Goal: Obtain resource: Download file/media

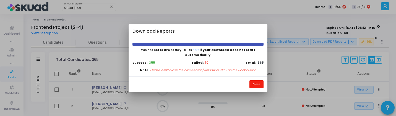
click at [259, 82] on button "Close" at bounding box center [256, 83] width 14 height 7
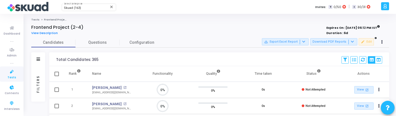
click at [38, 83] on div "Filters" at bounding box center [38, 83] width 5 height 61
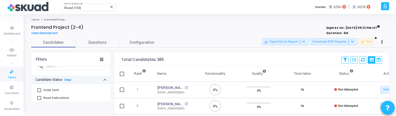
scroll to position [55, 0]
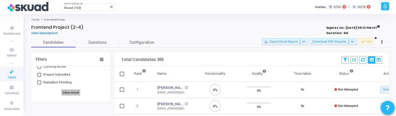
click at [61, 90] on h6 "View more" at bounding box center [70, 92] width 19 height 6
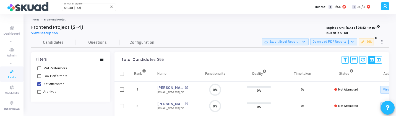
scroll to position [90, 0]
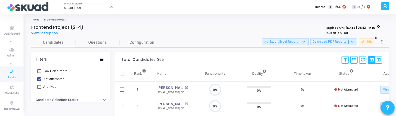
click at [54, 77] on span "Not Attempted" at bounding box center [53, 79] width 21 height 7
click at [39, 81] on input "Not Attempted" at bounding box center [39, 81] width 0 height 0
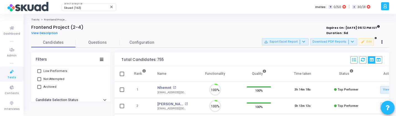
scroll to position [12, 14]
click at [63, 80] on mat-checkbox "Not Attempted" at bounding box center [71, 79] width 68 height 8
click at [60, 77] on span "Not Attempted" at bounding box center [53, 79] width 21 height 7
click at [39, 81] on input "Not Attempted" at bounding box center [39, 81] width 0 height 0
checkbox input "true"
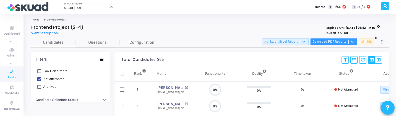
click at [343, 40] on button "Download PDF Reports" at bounding box center [333, 41] width 47 height 7
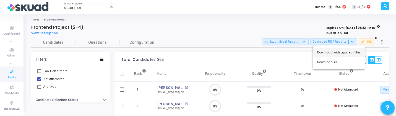
click at [339, 54] on button "Download with applied filter" at bounding box center [339, 53] width 52 height 10
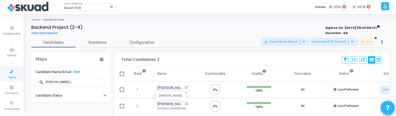
scroll to position [12, 14]
click at [76, 71] on link "Clear" at bounding box center [76, 72] width 7 height 4
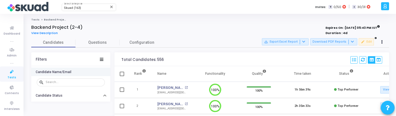
click at [3, 74] on link "Tests" at bounding box center [12, 73] width 24 height 15
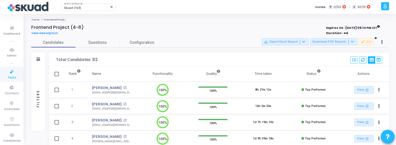
click at [38, 88] on div "Filters" at bounding box center [38, 98] width 5 height 61
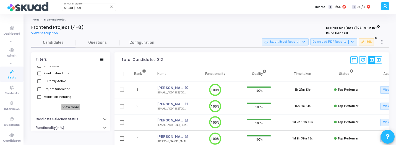
click at [72, 105] on h6 "View more" at bounding box center [70, 107] width 19 height 6
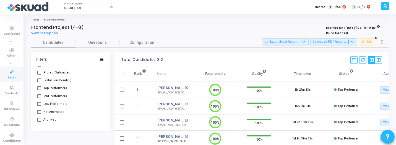
click at [58, 112] on span "Not Attempted" at bounding box center [53, 111] width 21 height 7
click at [39, 114] on input "Not Attempted" at bounding box center [39, 114] width 0 height 0
checkbox input "true"
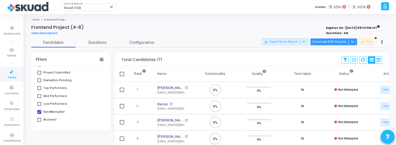
click at [336, 41] on button "Download PDF Reports" at bounding box center [333, 41] width 47 height 7
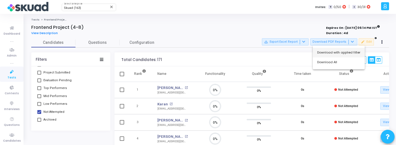
click at [337, 55] on button "Download with applied filter" at bounding box center [339, 53] width 52 height 10
